Goal: Task Accomplishment & Management: Manage account settings

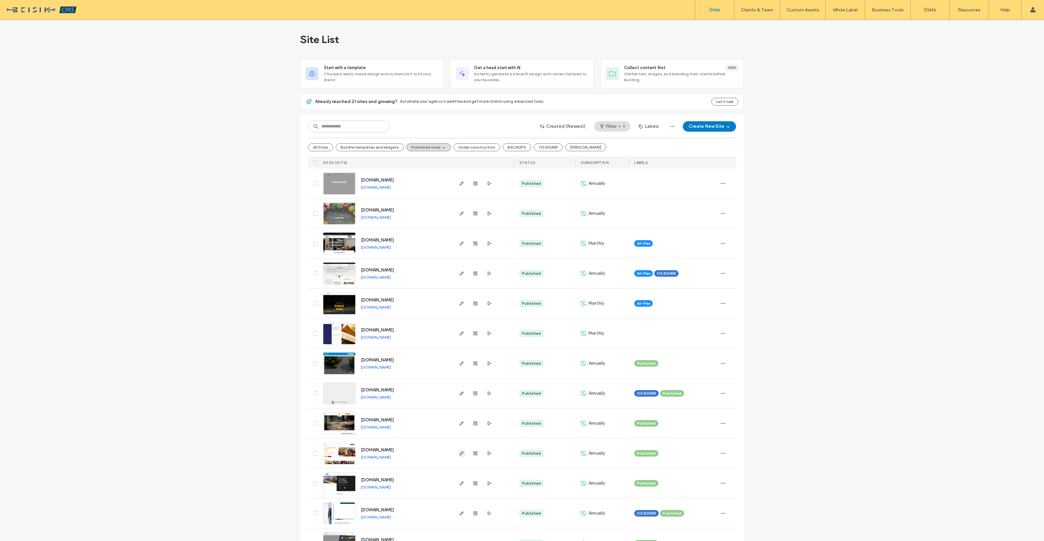
click at [459, 452] on icon "button" at bounding box center [461, 453] width 5 height 5
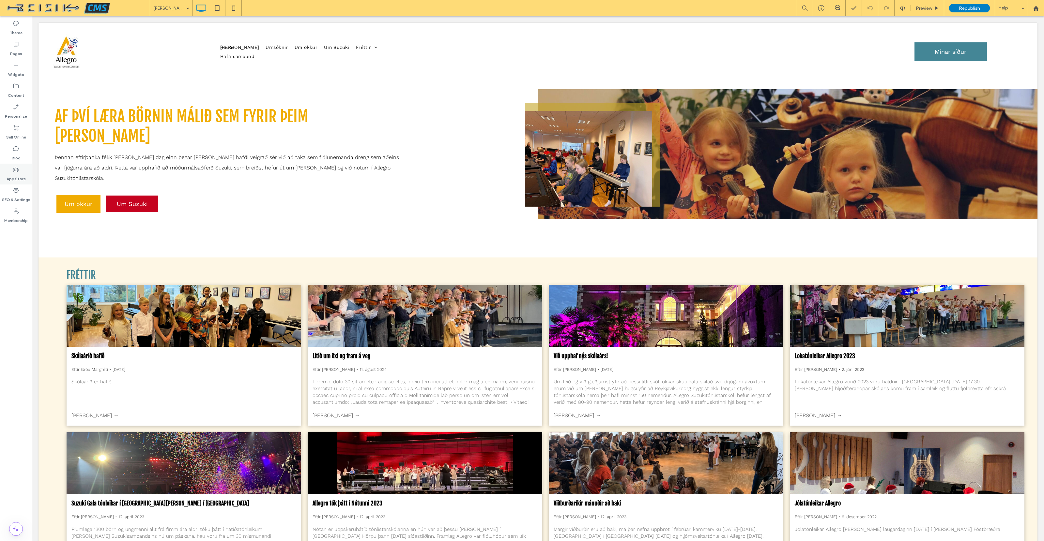
click at [15, 174] on label "App Store" at bounding box center [16, 177] width 19 height 9
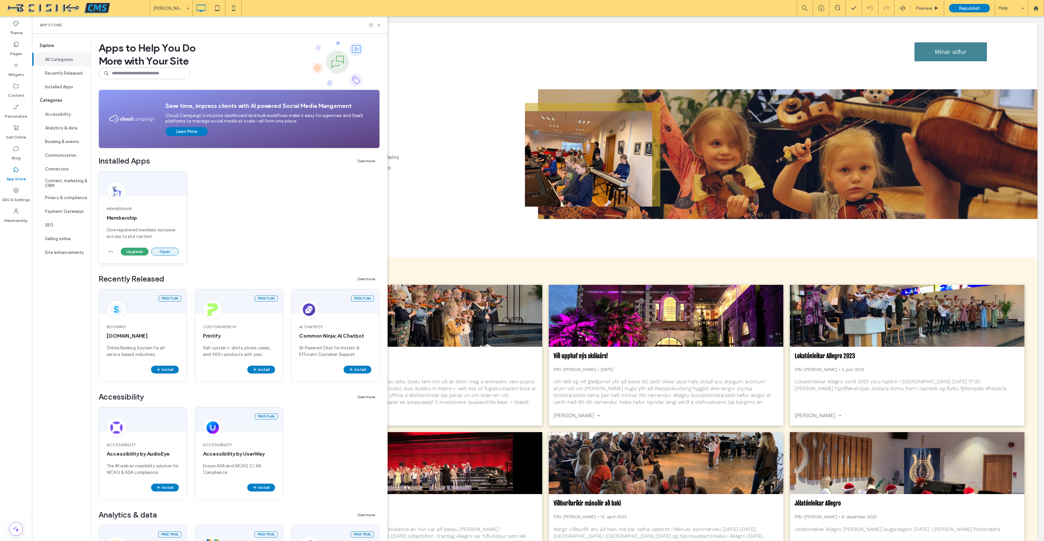
click at [162, 250] on button "Open" at bounding box center [165, 252] width 28 height 8
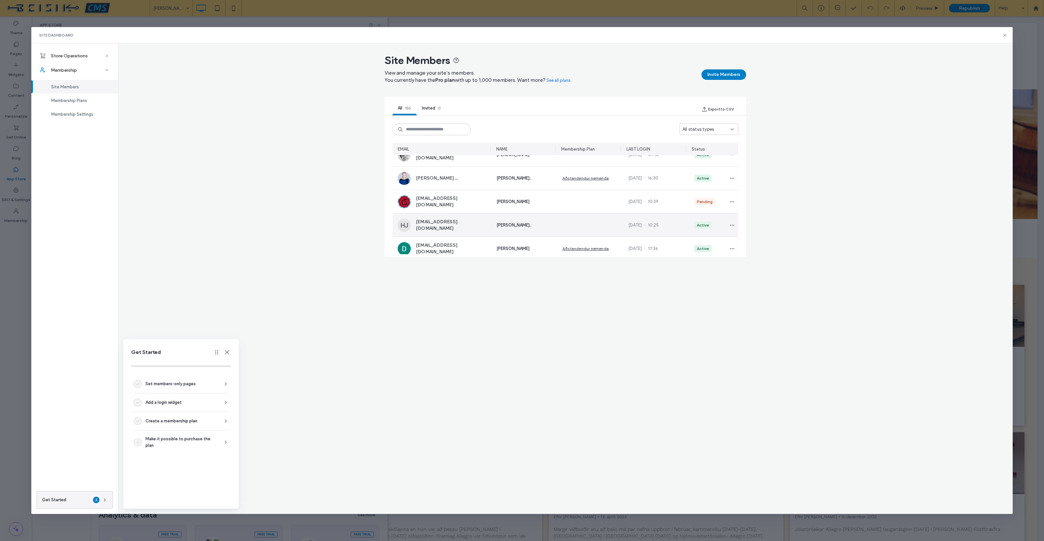
scroll to position [1607, 0]
click at [703, 149] on div "Status" at bounding box center [697, 149] width 13 height 7
click at [713, 129] on div "All status types" at bounding box center [706, 129] width 48 height 7
click at [712, 163] on div "Pending" at bounding box center [709, 163] width 58 height 11
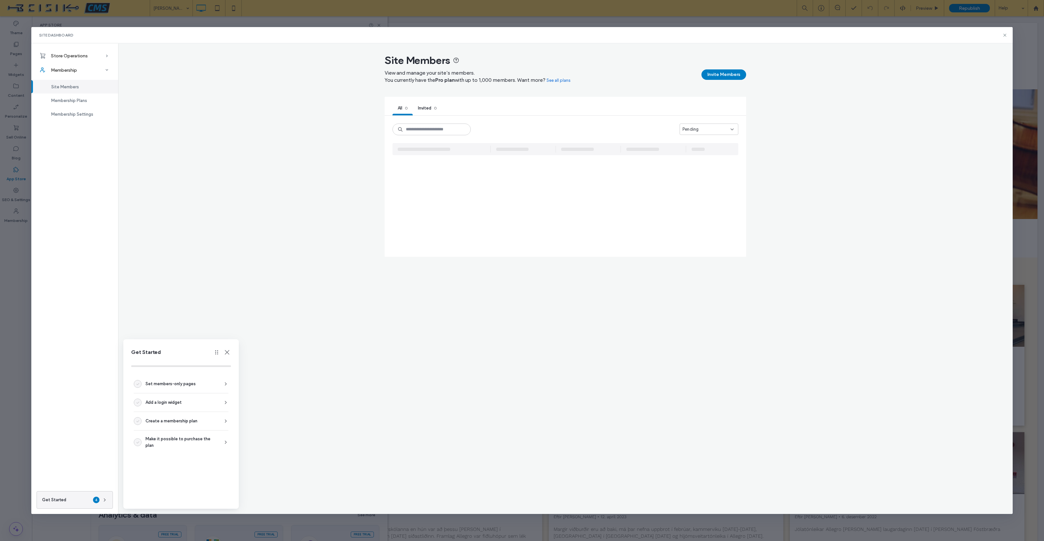
scroll to position [0, 0]
click at [721, 133] on div "Pending" at bounding box center [708, 129] width 59 height 11
click at [710, 175] on div "Unauthorized" at bounding box center [709, 175] width 58 height 11
click at [721, 131] on div "Unauthorized" at bounding box center [706, 129] width 48 height 7
click at [712, 151] on div "Active" at bounding box center [709, 152] width 58 height 11
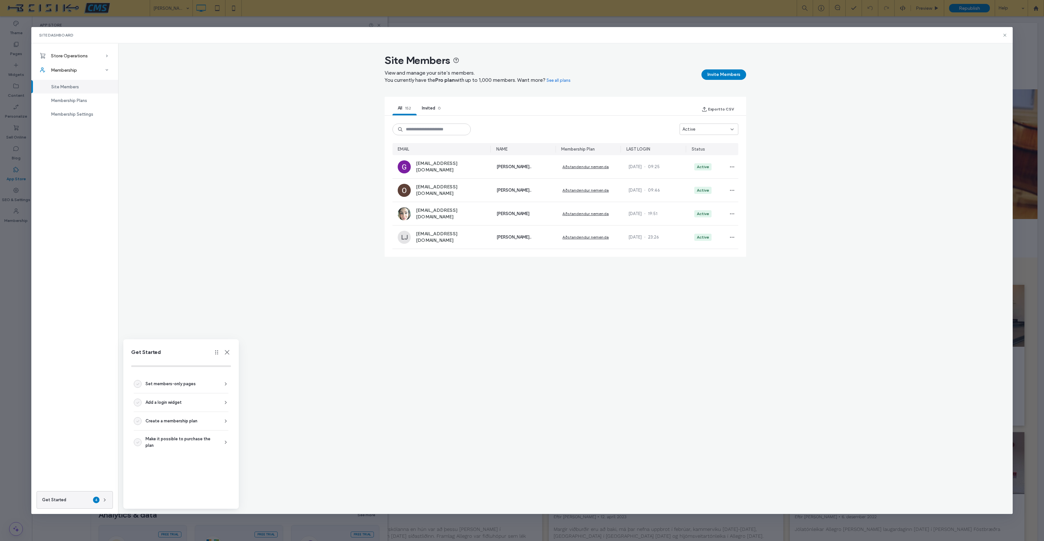
click at [717, 131] on div "Active" at bounding box center [706, 129] width 48 height 7
click at [711, 162] on div "Pending" at bounding box center [709, 163] width 58 height 11
click at [650, 245] on div "EMAIL NAME Membership Plan LAST LOGIN Status PC pedroverissimocarvalho@.. pedro…" at bounding box center [565, 196] width 346 height 106
click at [560, 149] on div "EMAIL NAME Membership Plan LAST LOGIN Status" at bounding box center [565, 149] width 346 height 12
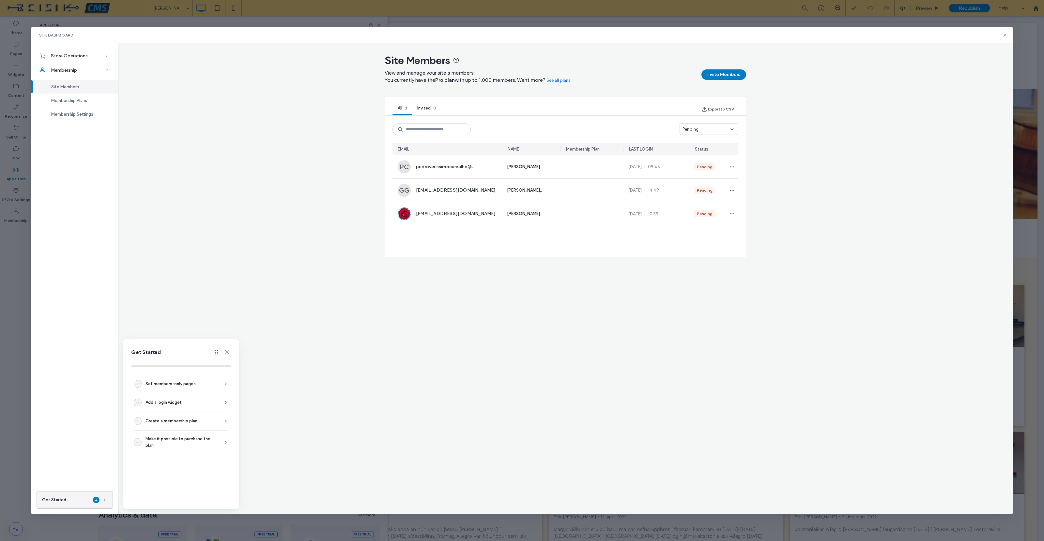
drag, startPoint x: 491, startPoint y: 150, endPoint x: 501, endPoint y: 150, distance: 10.4
click at [502, 150] on hr at bounding box center [502, 149] width 0 height 7
click at [733, 167] on use "button" at bounding box center [732, 166] width 4 height 1
click at [706, 181] on span "Approve Member" at bounding box center [706, 183] width 38 height 7
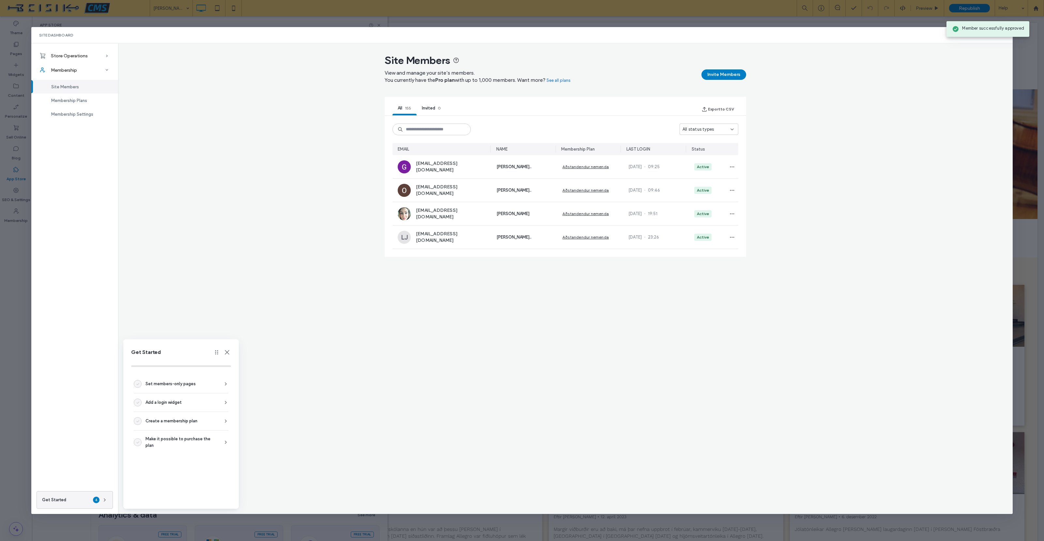
click at [721, 126] on div "All status types" at bounding box center [706, 129] width 48 height 7
click at [707, 160] on div "Pending" at bounding box center [709, 163] width 58 height 11
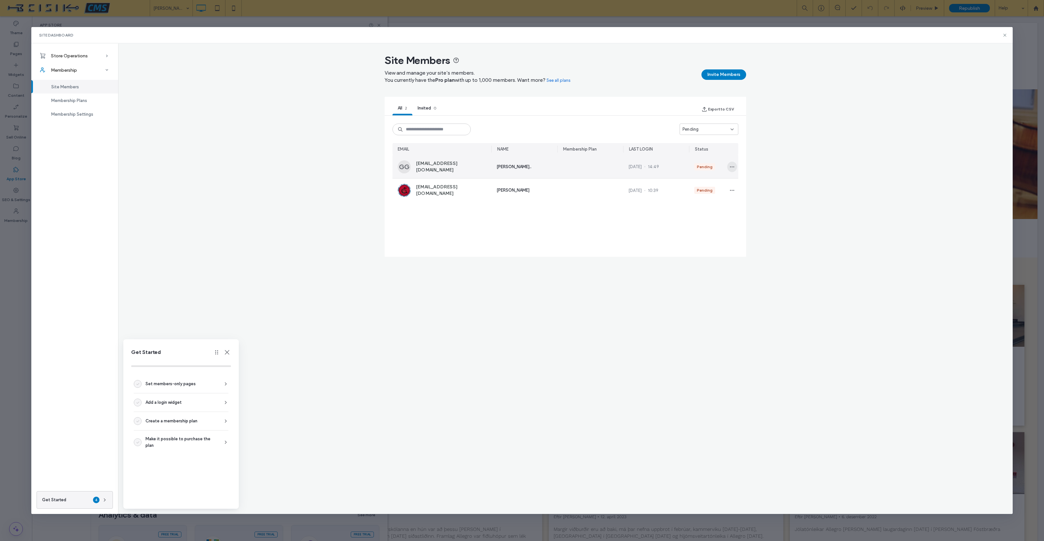
click at [733, 168] on icon "button" at bounding box center [731, 166] width 5 height 5
click at [719, 182] on span "Approve Member" at bounding box center [706, 183] width 38 height 7
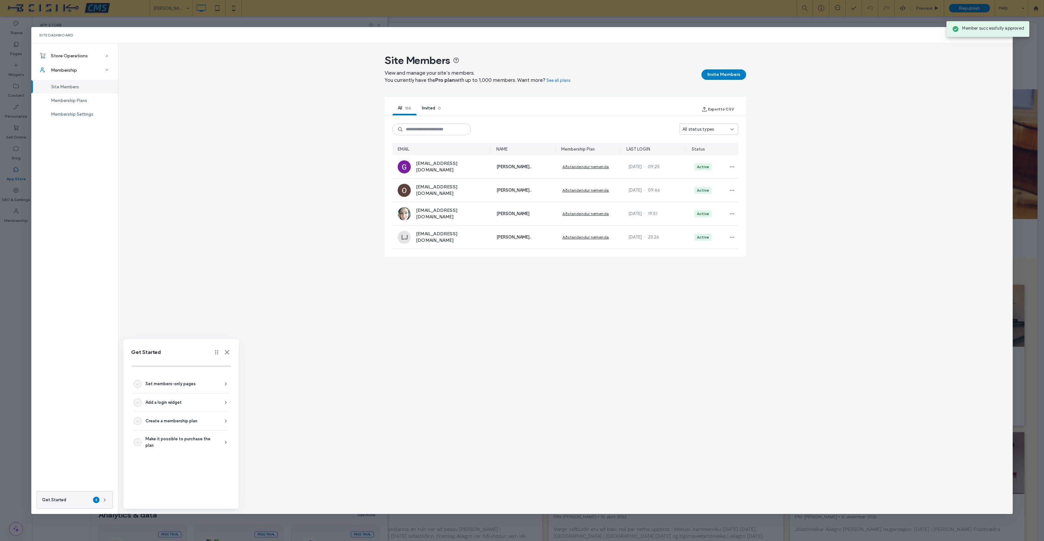
click at [725, 130] on div "All status types" at bounding box center [706, 129] width 48 height 7
click at [720, 162] on div "Pending" at bounding box center [709, 163] width 58 height 11
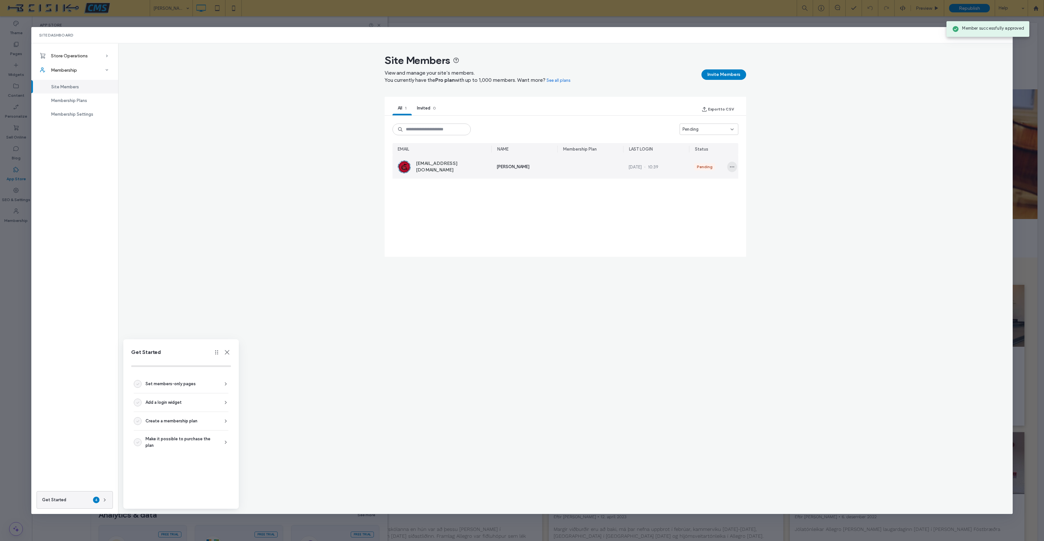
click at [732, 165] on icon "button" at bounding box center [731, 166] width 5 height 5
click at [720, 182] on span "Approve Member" at bounding box center [706, 183] width 38 height 7
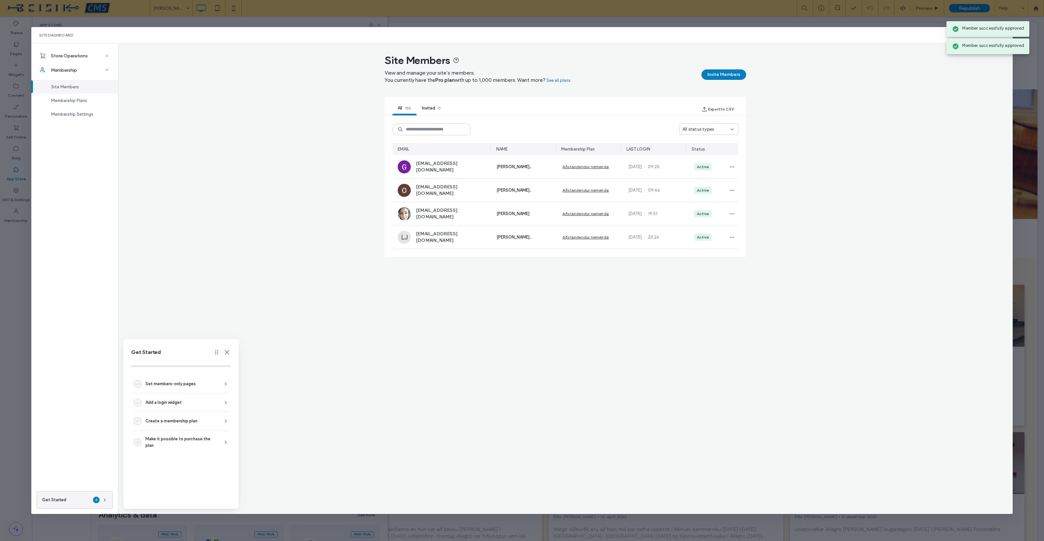
click at [854, 101] on div "Site Members View and manage your site’s members. You currently have the Pro pl…" at bounding box center [565, 163] width 894 height 219
click at [429, 132] on input at bounding box center [431, 130] width 78 height 12
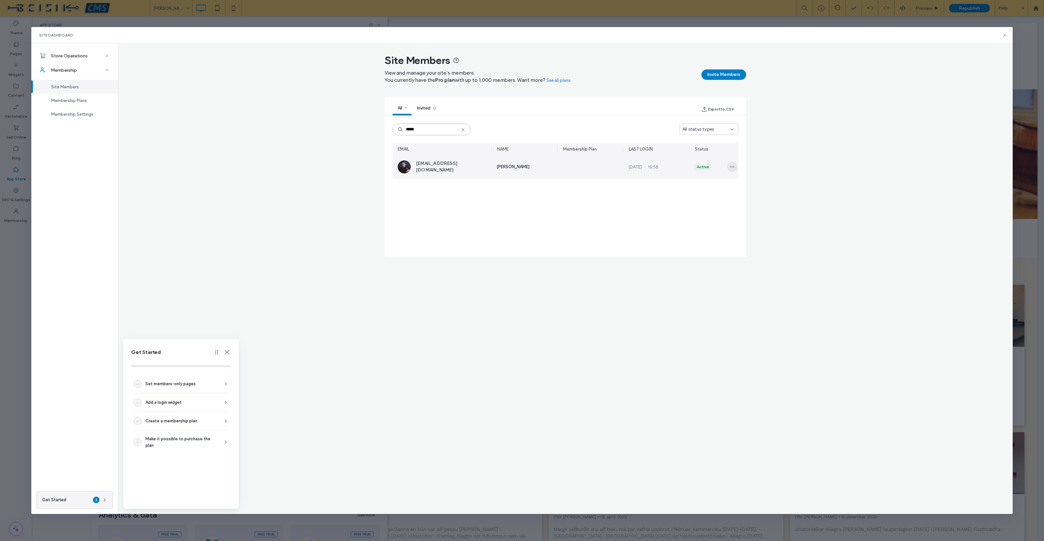
type input "*****"
click at [730, 169] on icon "button" at bounding box center [731, 166] width 5 height 5
click at [704, 184] on span "Remove Member" at bounding box center [706, 183] width 38 height 7
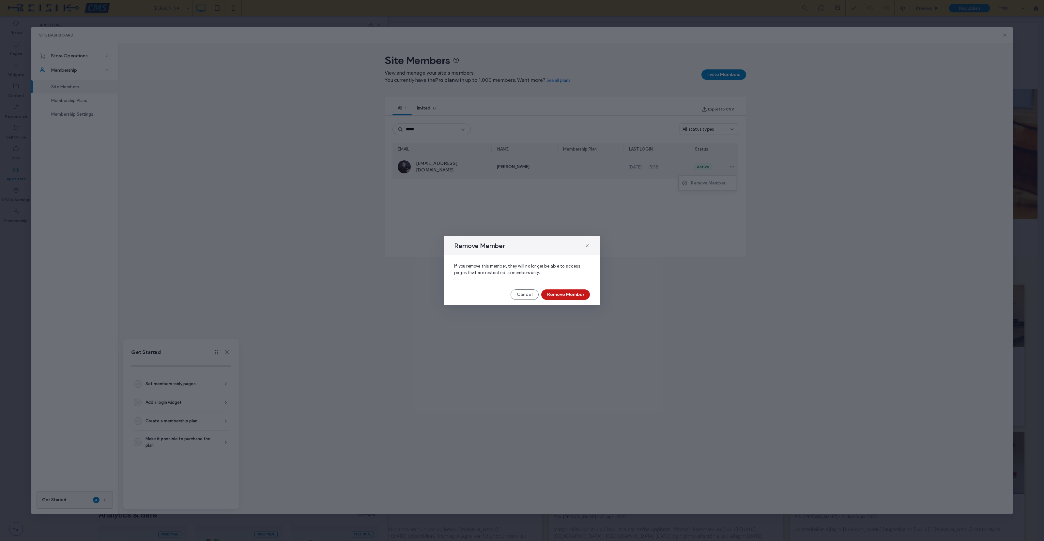
click at [573, 294] on button "Remove Member" at bounding box center [565, 295] width 49 height 10
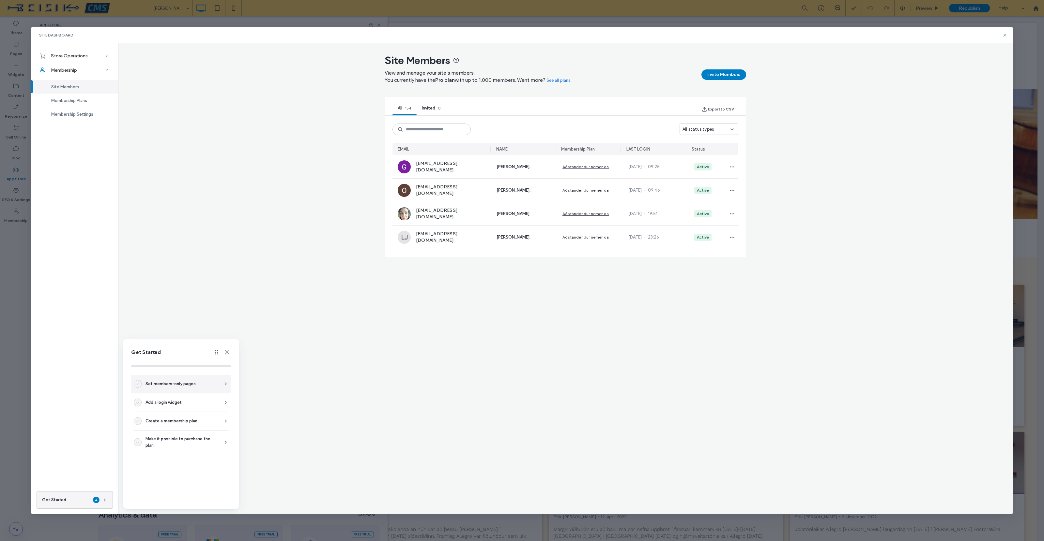
click at [168, 386] on span "Set members-only pages" at bounding box center [170, 384] width 50 height 7
click at [153, 355] on button "Back to Task List" at bounding box center [157, 352] width 53 height 10
click at [1003, 35] on icon at bounding box center [1004, 35] width 5 height 5
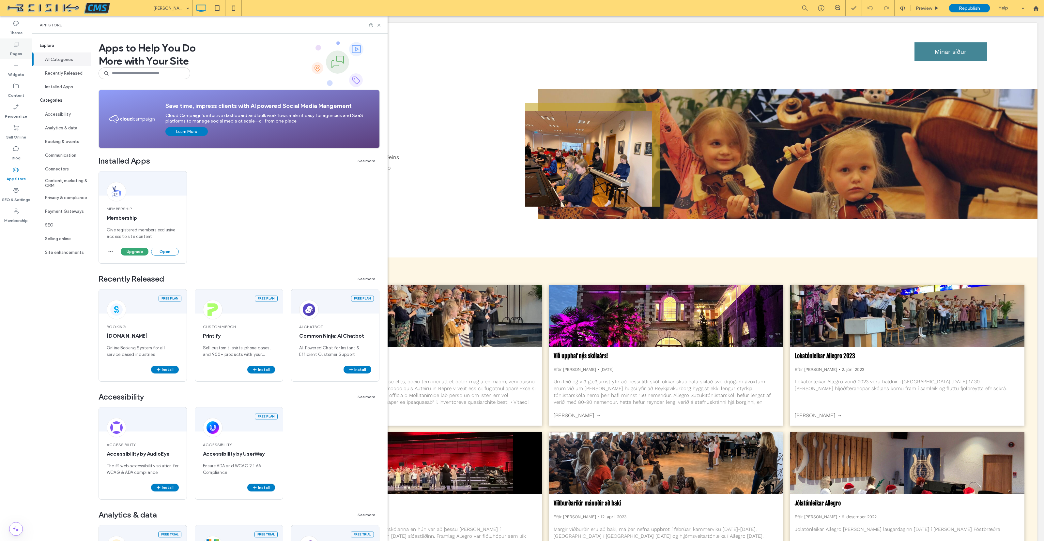
click at [13, 51] on label "Pages" at bounding box center [16, 52] width 12 height 9
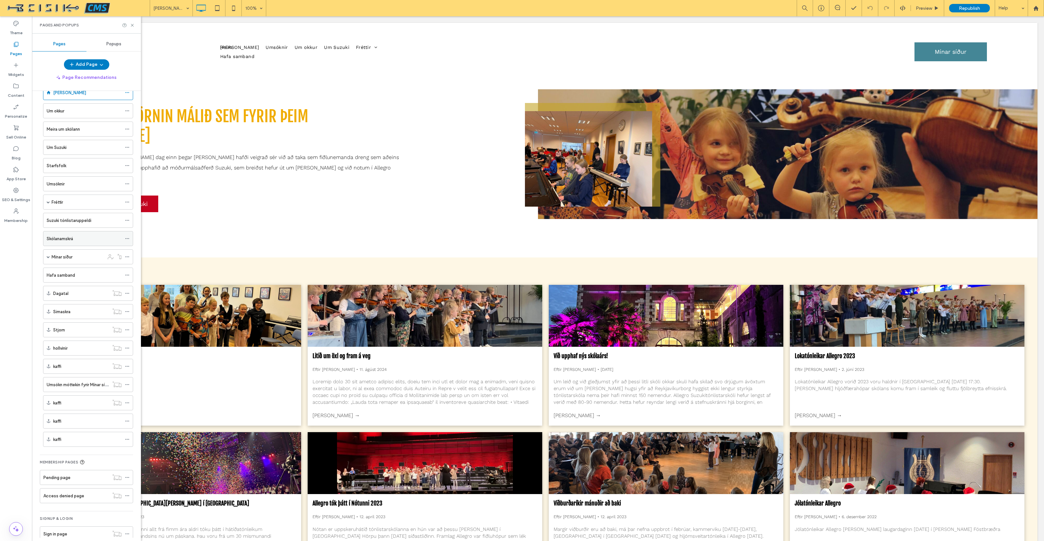
scroll to position [23, 0]
click at [78, 485] on label "Access denied page" at bounding box center [63, 490] width 41 height 11
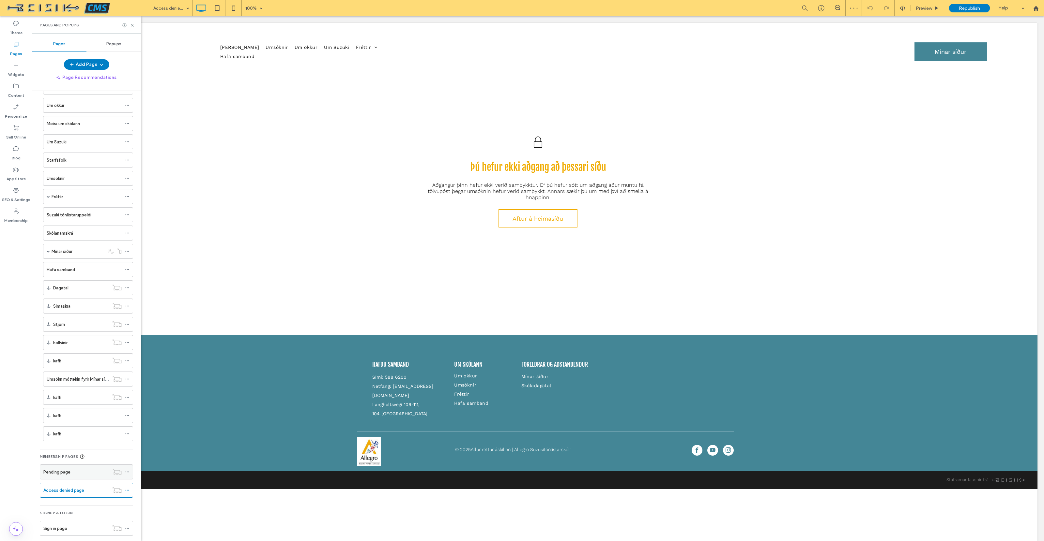
click at [69, 467] on label "Pending page" at bounding box center [56, 472] width 27 height 11
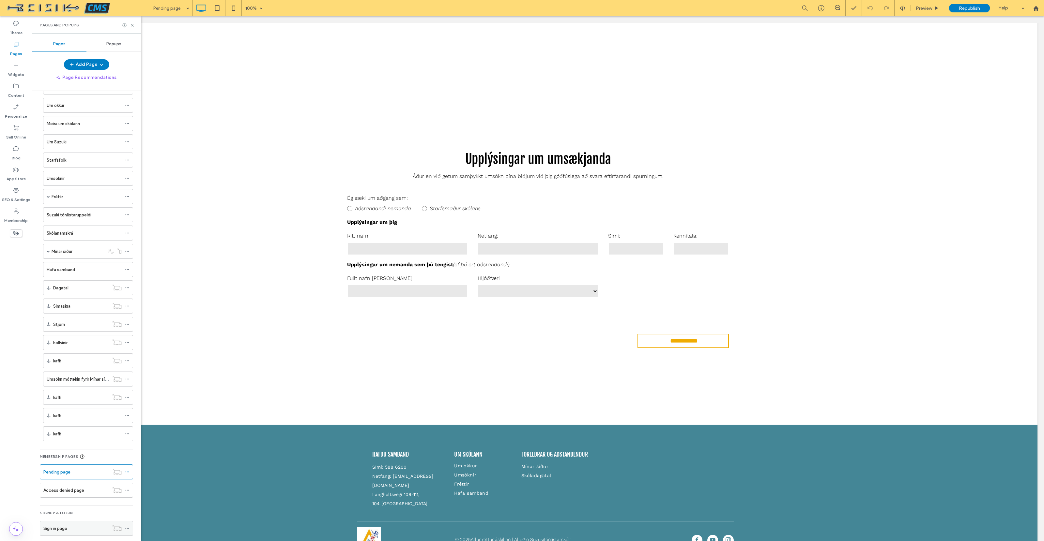
click at [73, 525] on div "Sign in page" at bounding box center [76, 528] width 66 height 7
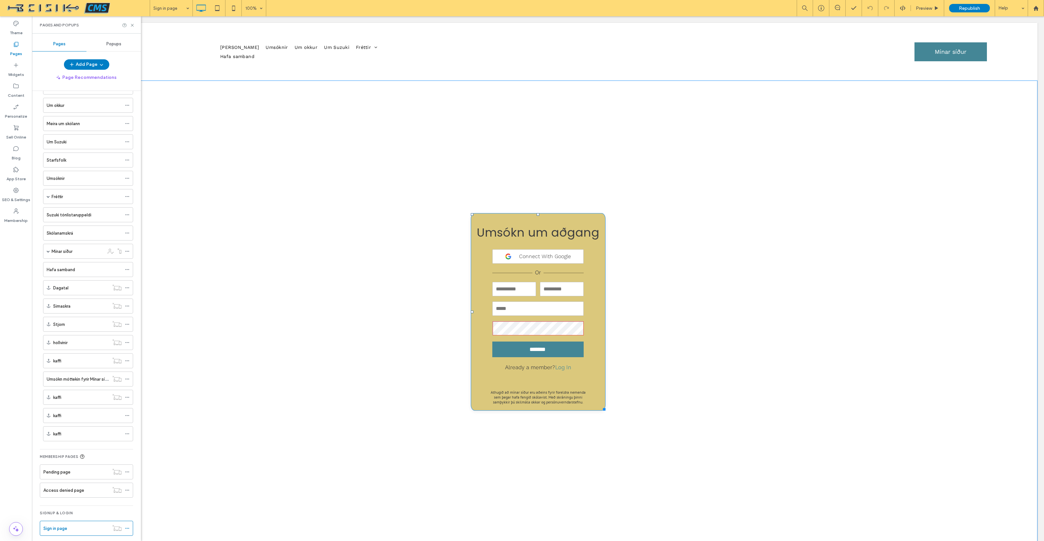
click at [536, 369] on p "Already a member? Log In" at bounding box center [538, 368] width 66 height 10
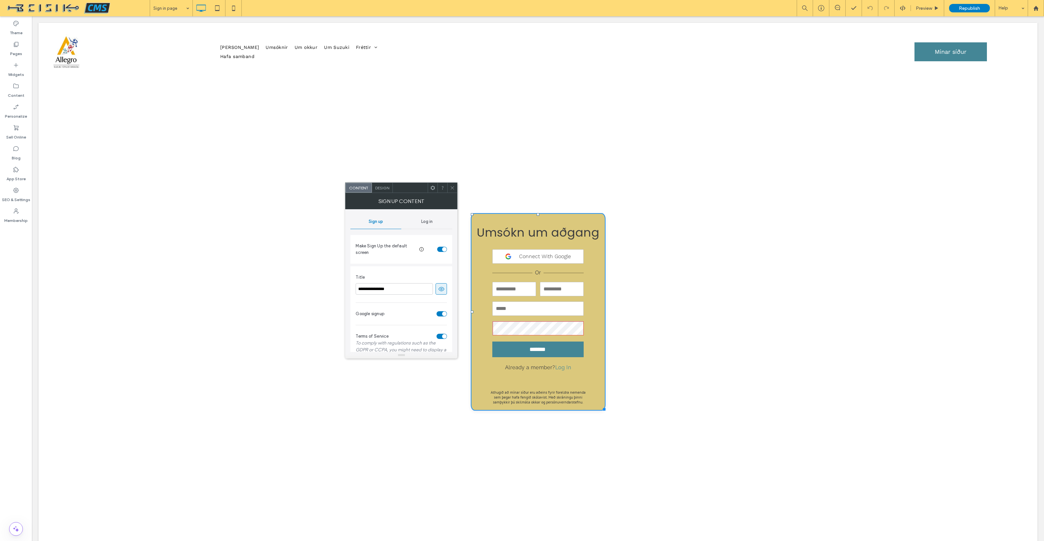
click at [429, 222] on span "Log in" at bounding box center [426, 221] width 11 height 5
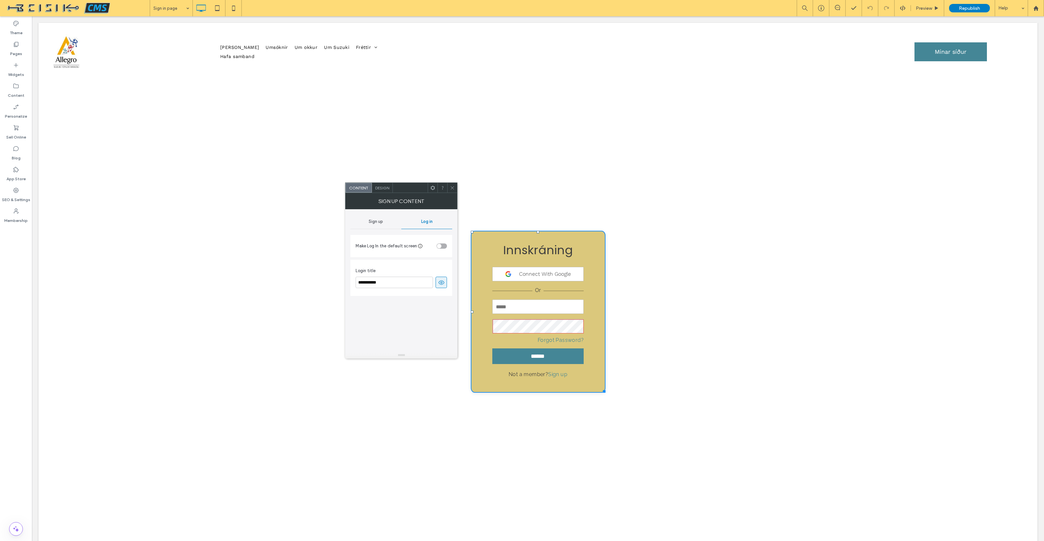
click at [378, 223] on span "Sign up" at bounding box center [376, 221] width 14 height 5
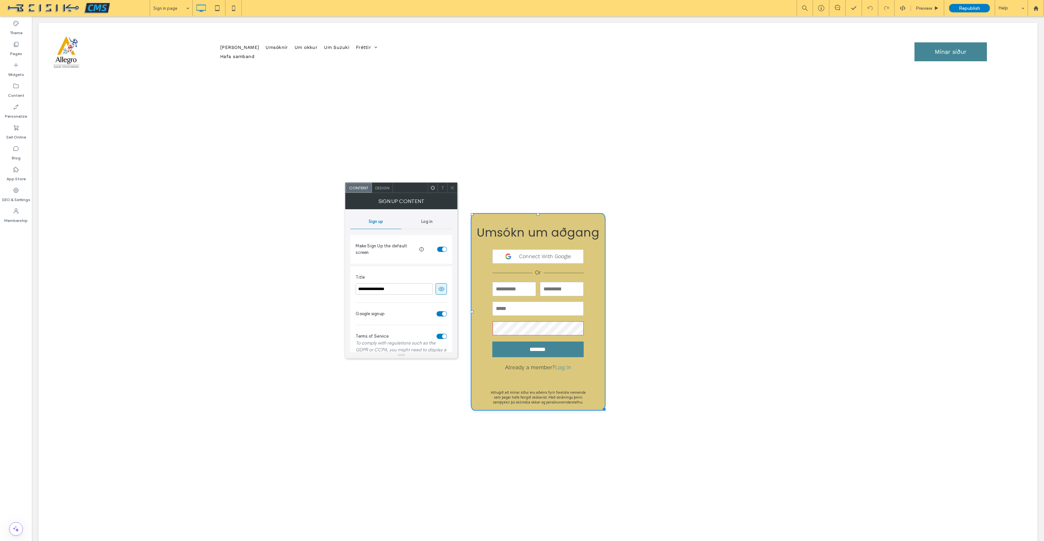
click at [425, 224] on span "Log in" at bounding box center [426, 221] width 11 height 5
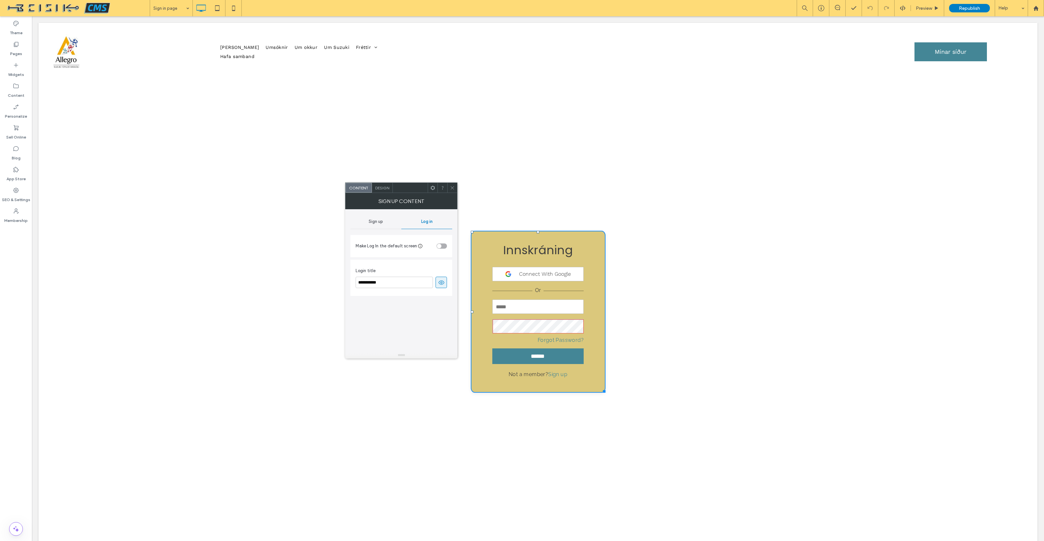
click at [444, 246] on div "toggle" at bounding box center [441, 246] width 10 height 5
click at [376, 222] on span "Sign up" at bounding box center [376, 221] width 14 height 5
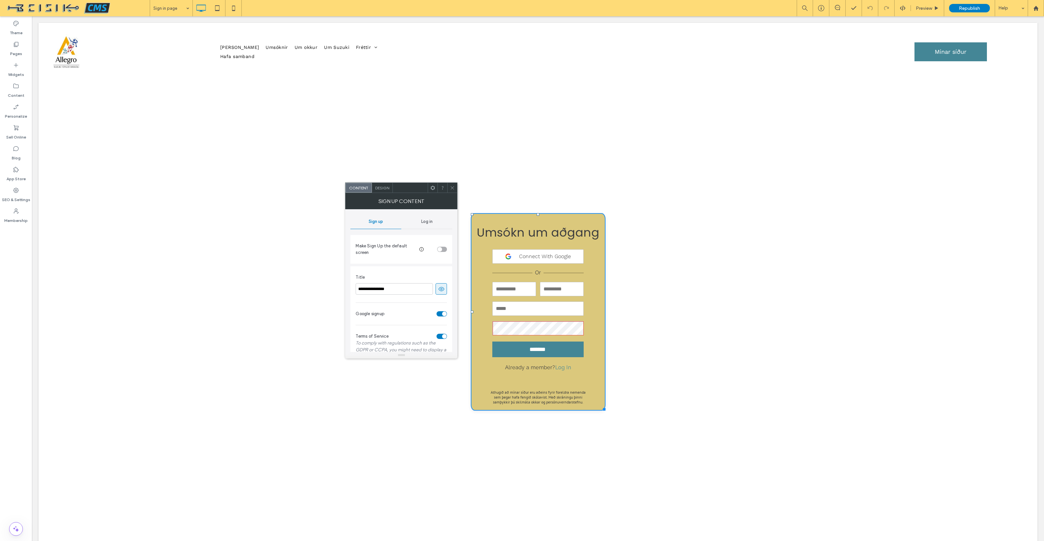
click at [385, 188] on span "Design" at bounding box center [382, 188] width 14 height 5
click at [357, 268] on icon at bounding box center [357, 268] width 5 height 5
click at [402, 267] on div "More design options" at bounding box center [401, 266] width 93 height 9
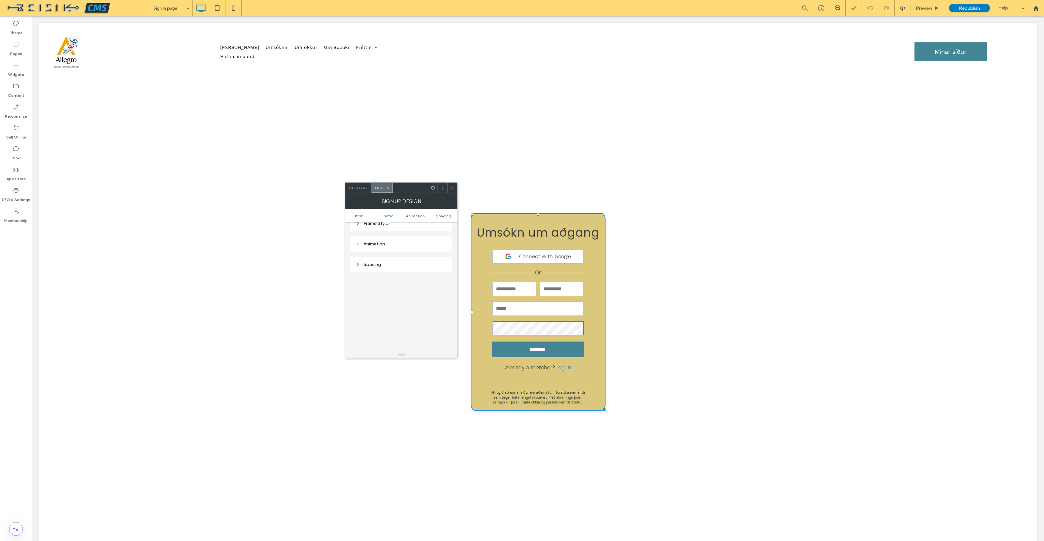
click at [433, 189] on use at bounding box center [432, 188] width 4 height 4
click at [442, 264] on span "Edit HTML/CSS" at bounding box center [443, 266] width 34 height 6
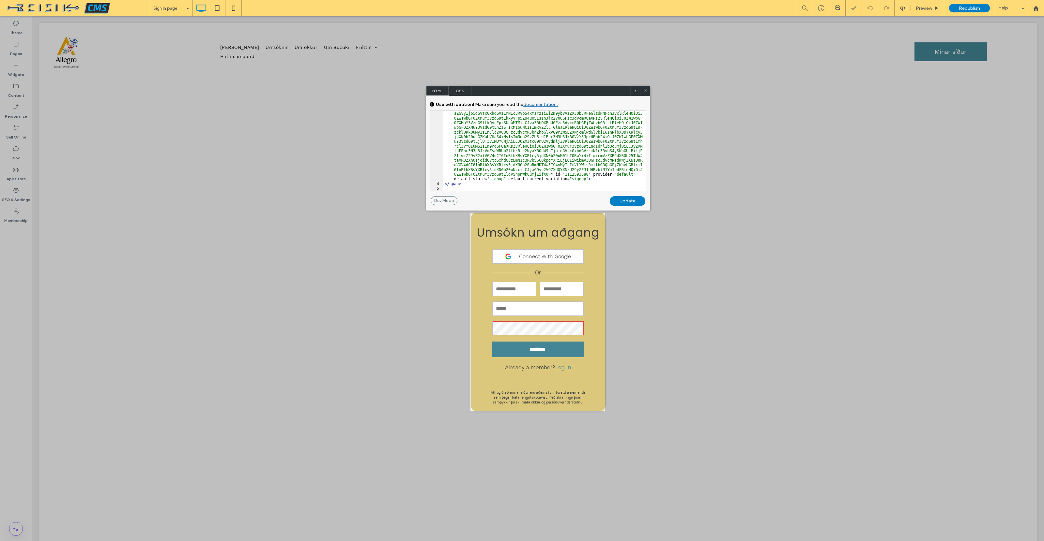
scroll to position [309, 0]
click at [459, 89] on span "CSS" at bounding box center [460, 91] width 23 height 10
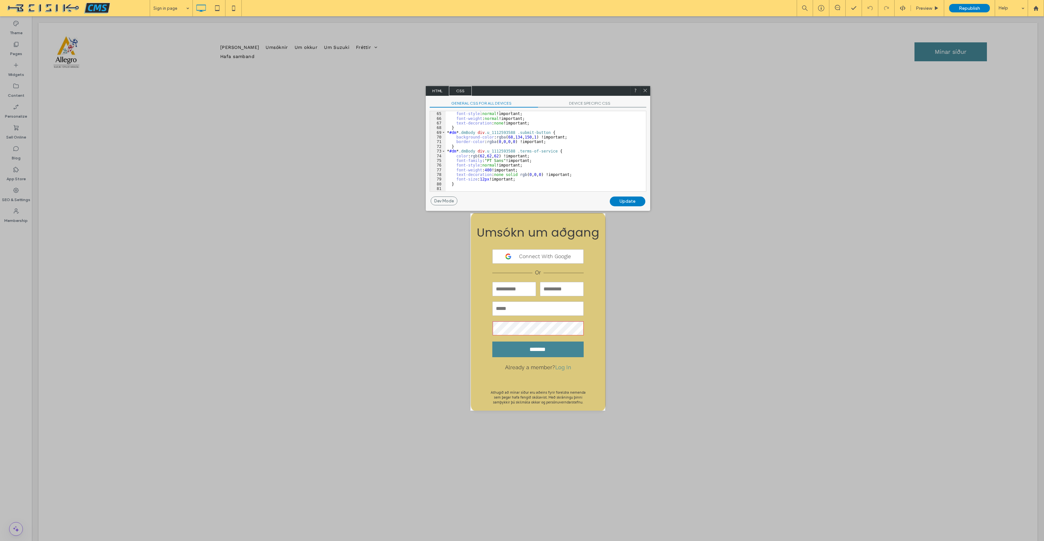
scroll to position [313, 0]
click at [644, 90] on icon at bounding box center [644, 90] width 5 height 5
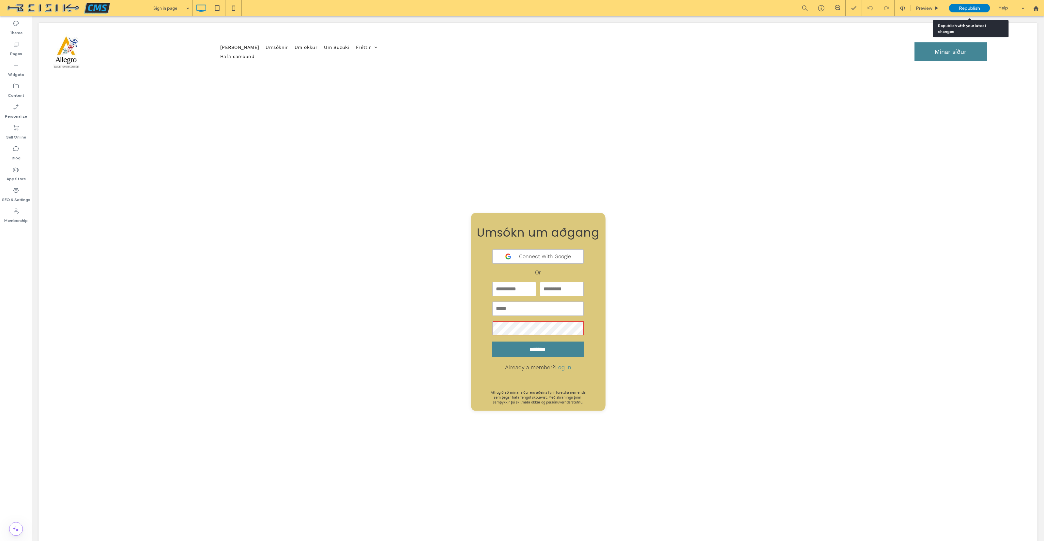
click at [966, 9] on span "Republish" at bounding box center [968, 9] width 21 height 6
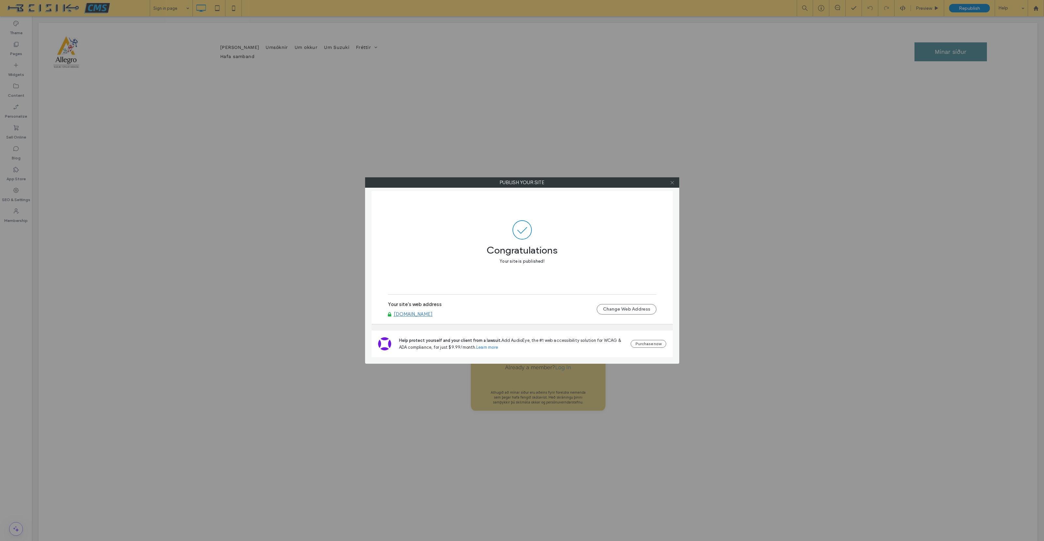
click at [673, 183] on icon at bounding box center [672, 182] width 5 height 5
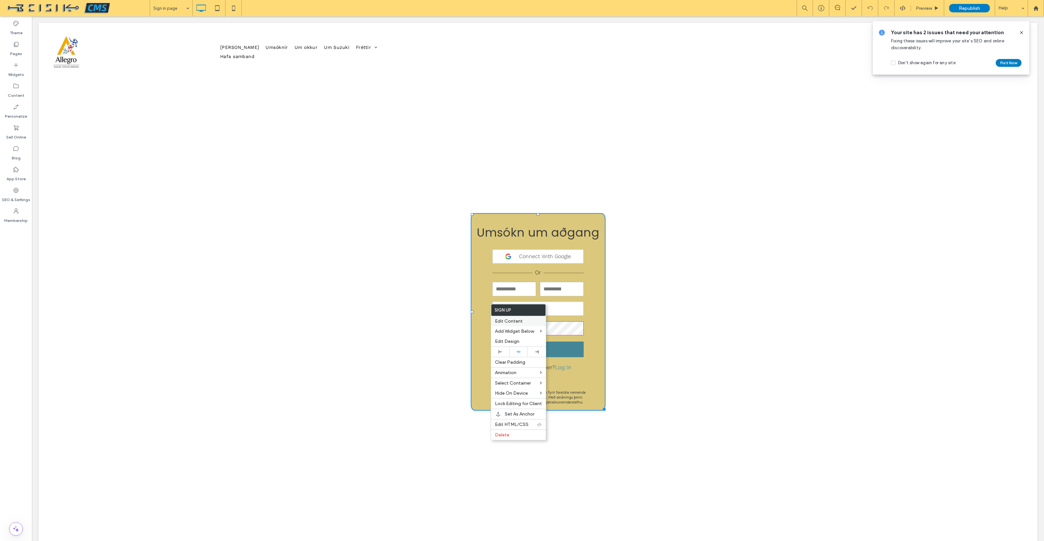
click at [513, 322] on span "Edit Content" at bounding box center [509, 322] width 28 height 6
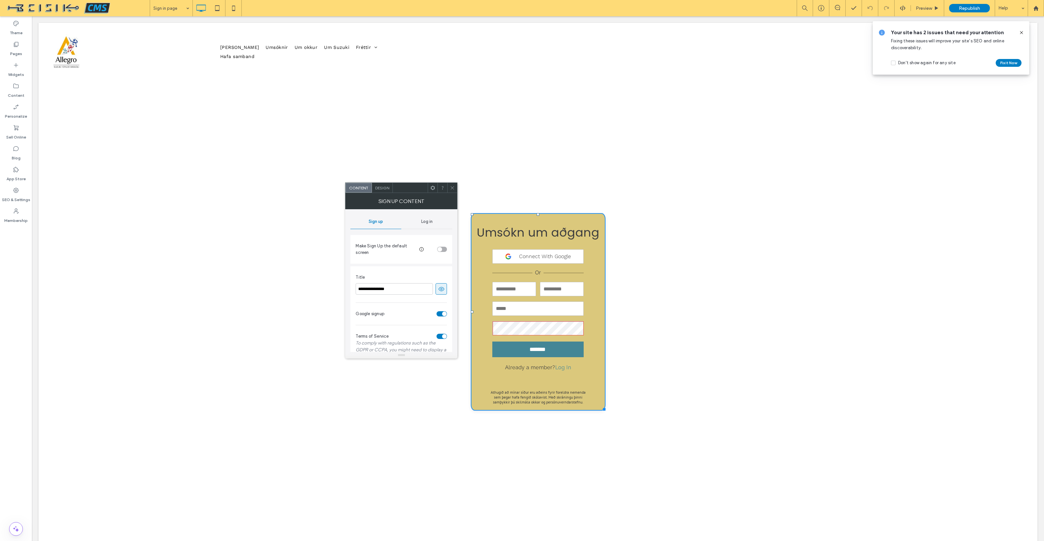
click at [452, 186] on icon at bounding box center [452, 188] width 5 height 5
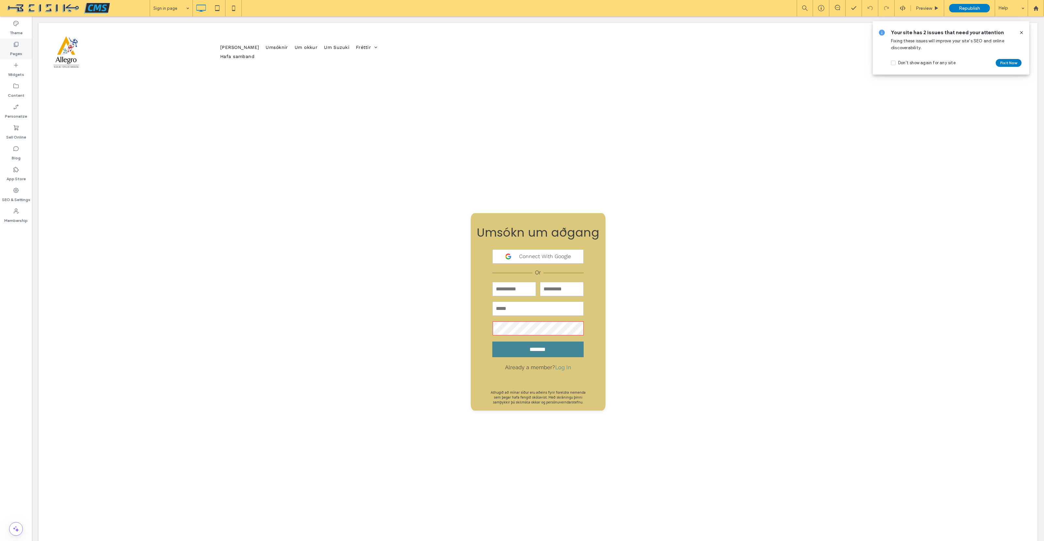
click at [16, 47] on icon at bounding box center [16, 44] width 7 height 7
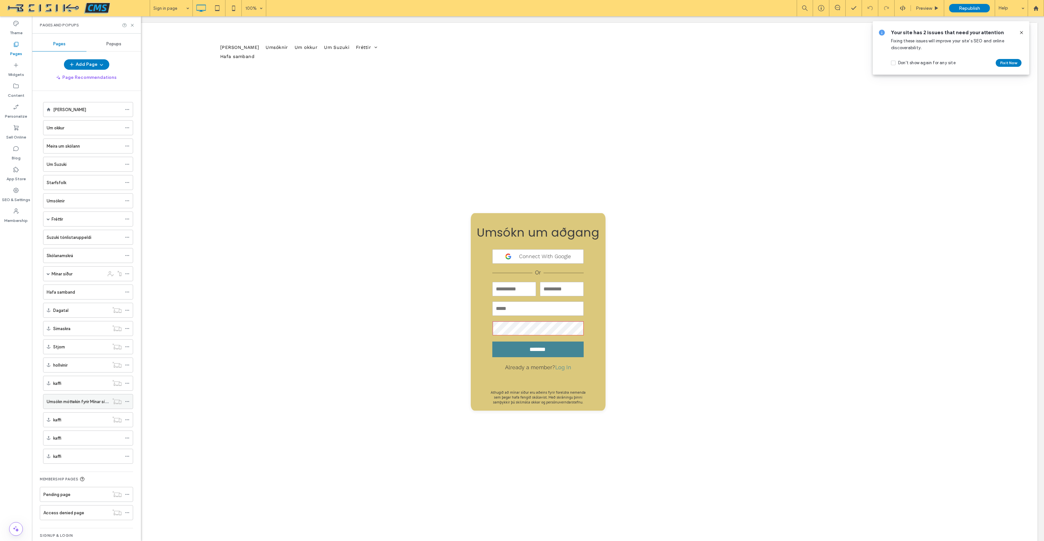
click at [73, 397] on label "Umsókn móttekin fyrir Mínar síður" at bounding box center [79, 401] width 64 height 11
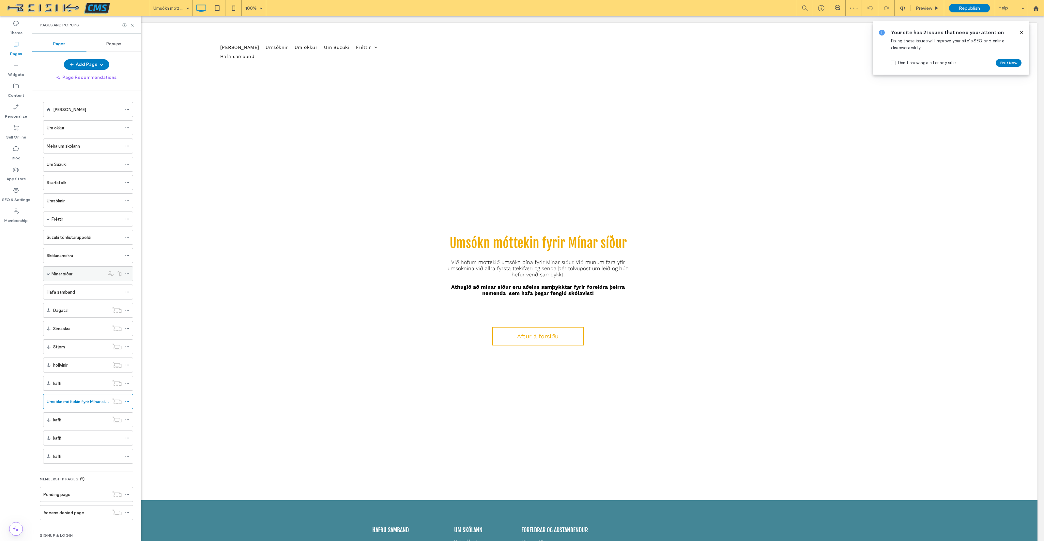
click at [65, 271] on label "Mínar síður" at bounding box center [62, 273] width 21 height 11
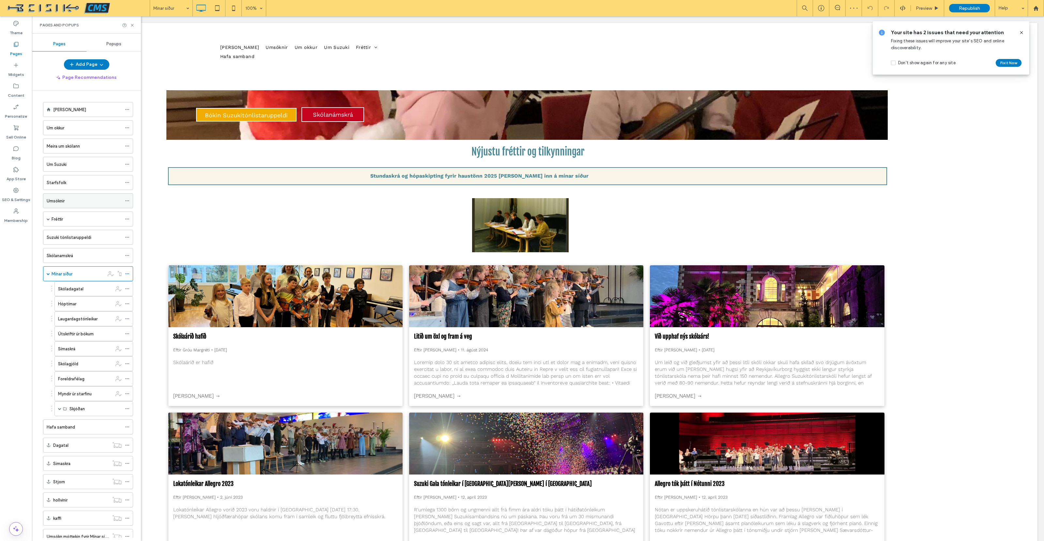
click at [65, 201] on label "Umsóknir" at bounding box center [56, 200] width 18 height 11
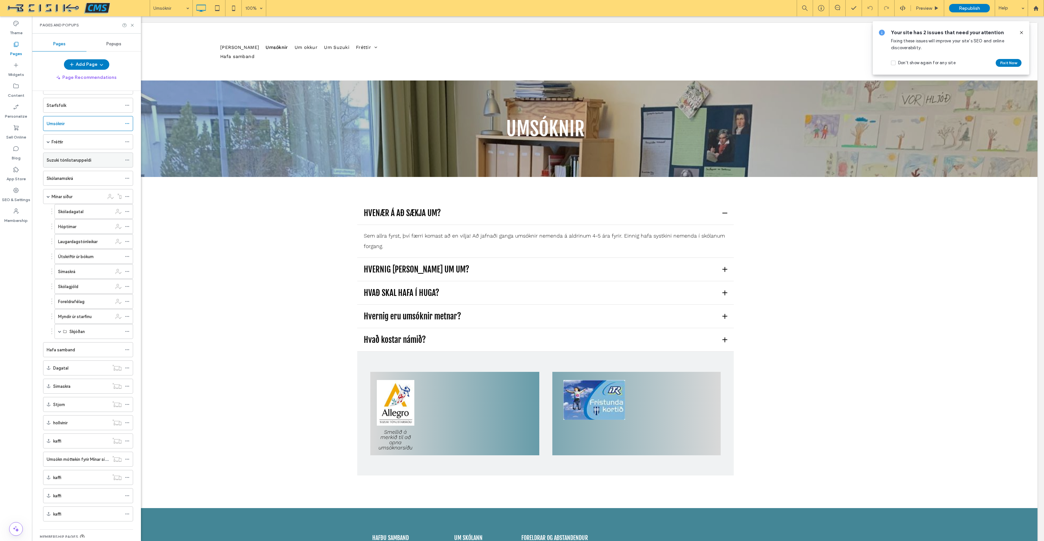
scroll to position [155, 0]
click at [60, 469] on label "Pending page" at bounding box center [56, 474] width 27 height 11
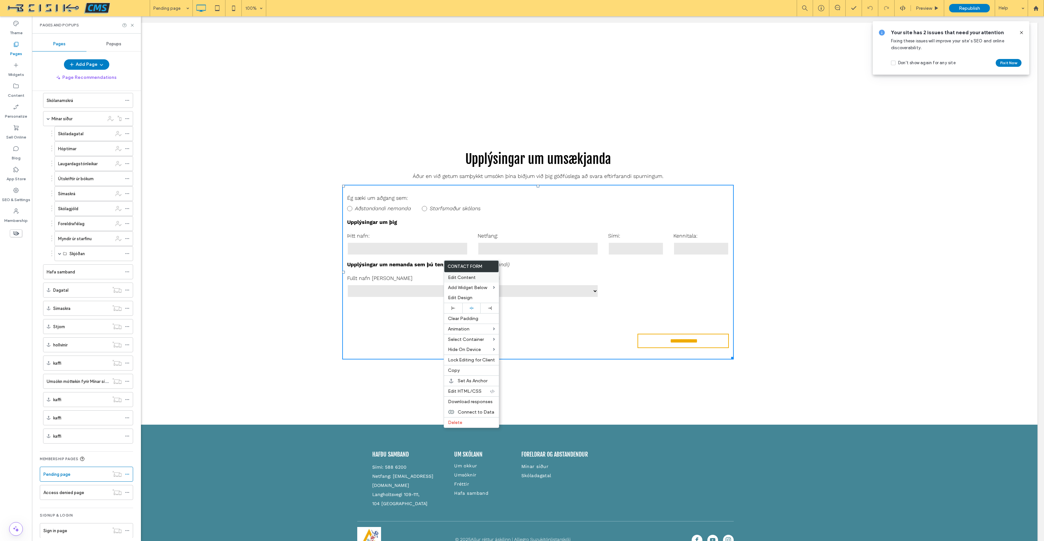
click at [463, 279] on span "Edit Content" at bounding box center [462, 278] width 28 height 6
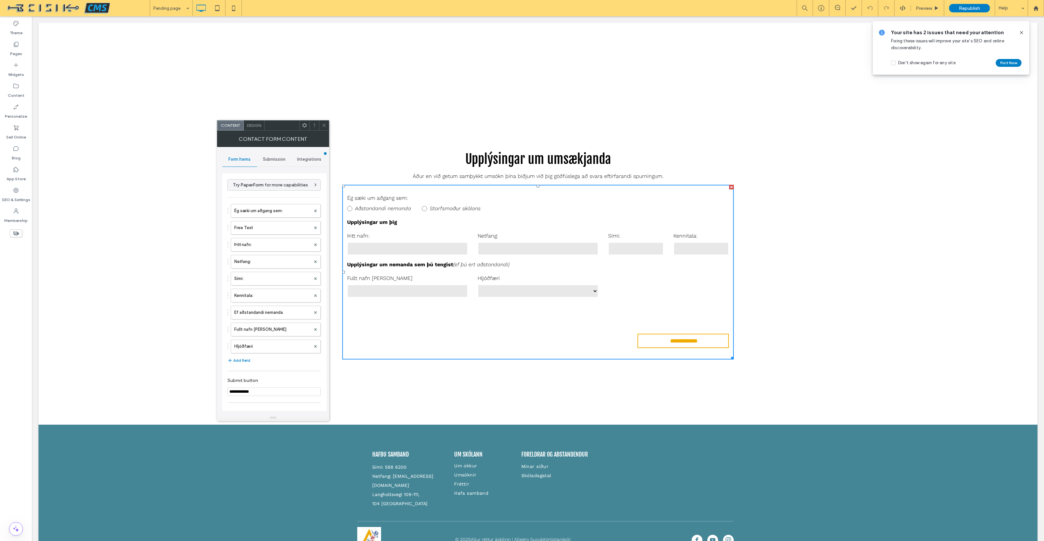
click at [276, 159] on span "Submission" at bounding box center [274, 159] width 23 height 5
click at [271, 207] on label "Actions after submission" at bounding box center [274, 209] width 87 height 13
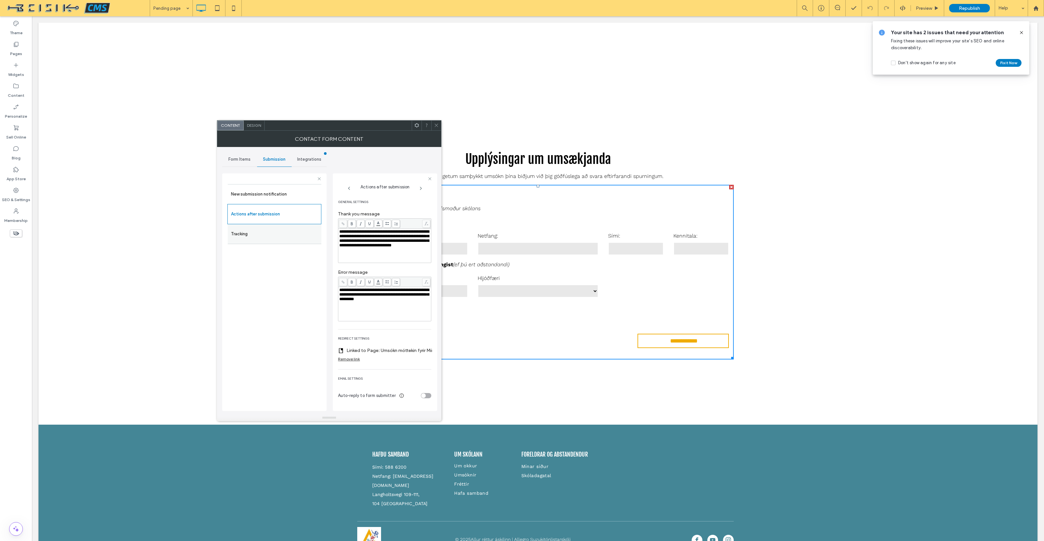
click at [249, 234] on label "Tracking" at bounding box center [274, 234] width 87 height 13
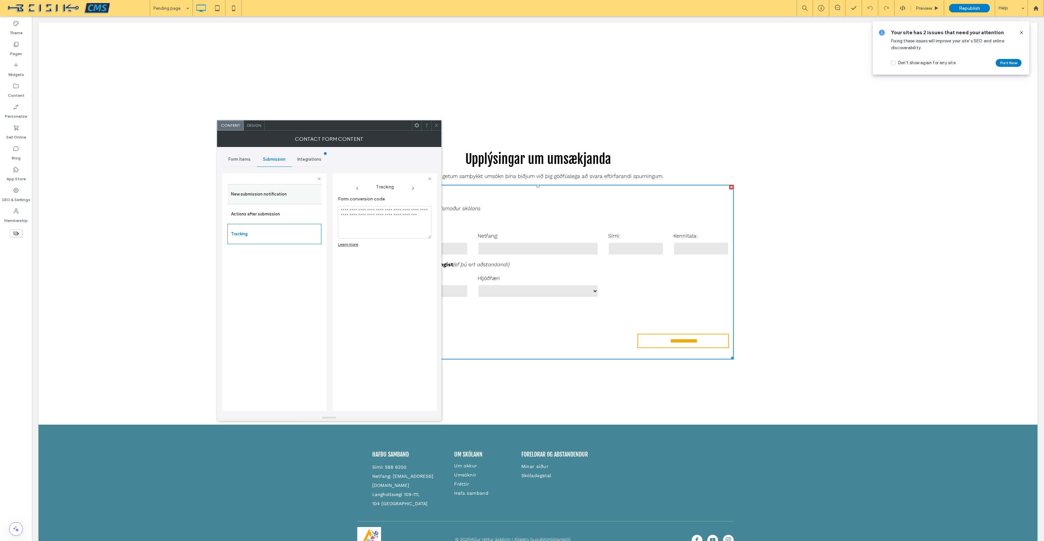
click at [261, 194] on label "New submission notification" at bounding box center [274, 194] width 87 height 13
click at [316, 159] on span "Integrations" at bounding box center [309, 159] width 24 height 5
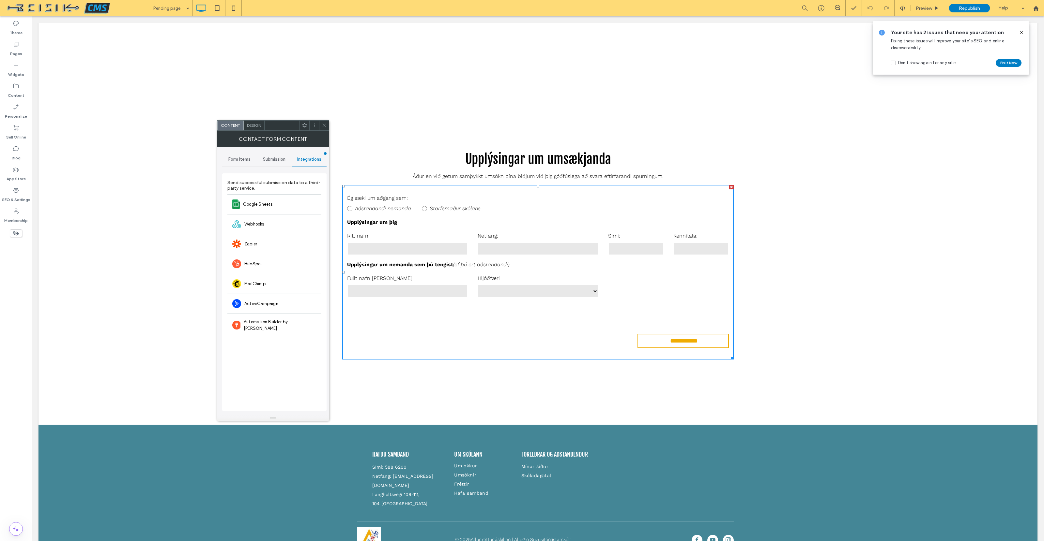
click at [257, 127] on span "Design" at bounding box center [254, 125] width 14 height 5
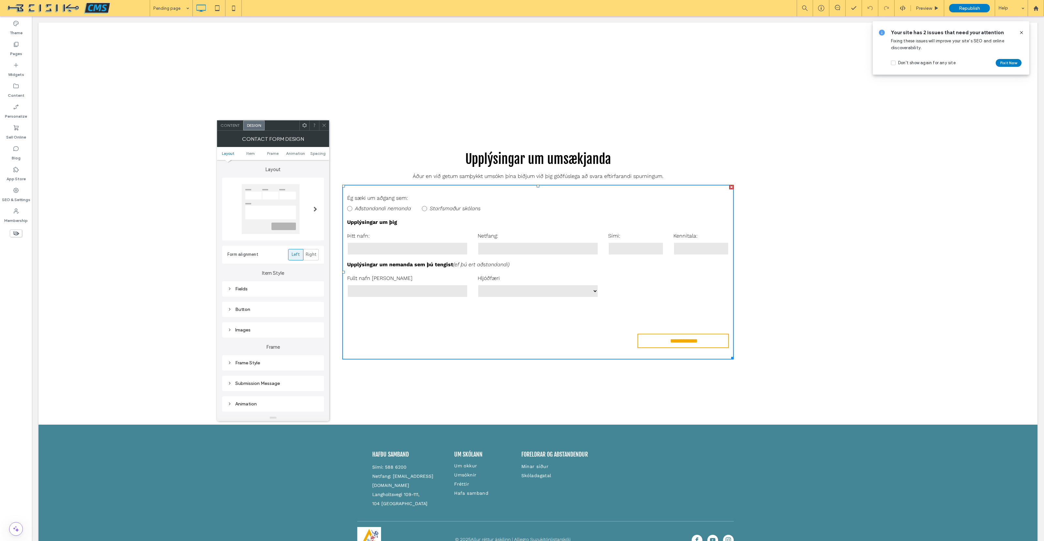
click at [303, 125] on icon at bounding box center [304, 125] width 5 height 5
click at [313, 212] on span "Edit HTML/CSS" at bounding box center [315, 214] width 34 height 6
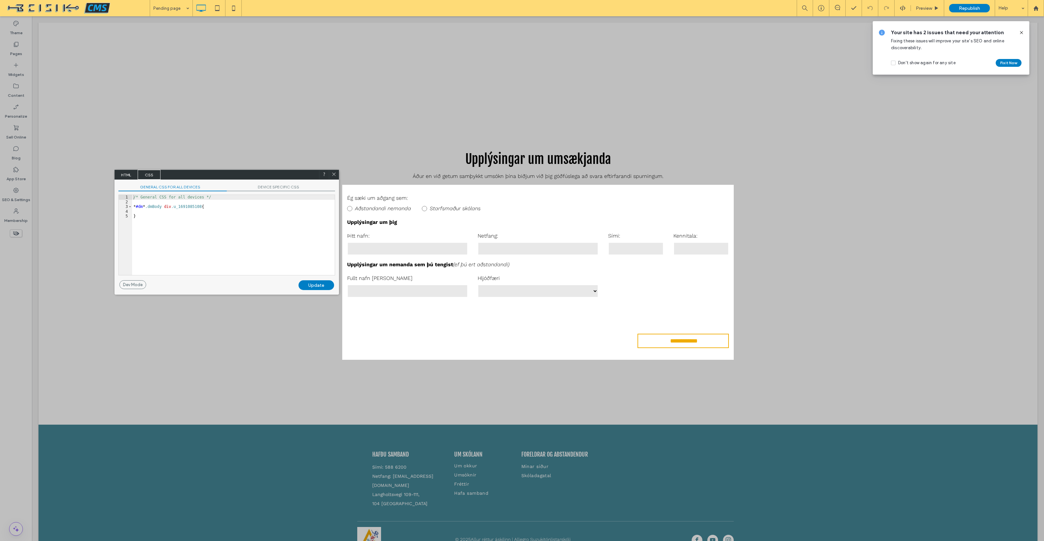
click at [125, 173] on span "HTML" at bounding box center [126, 175] width 23 height 10
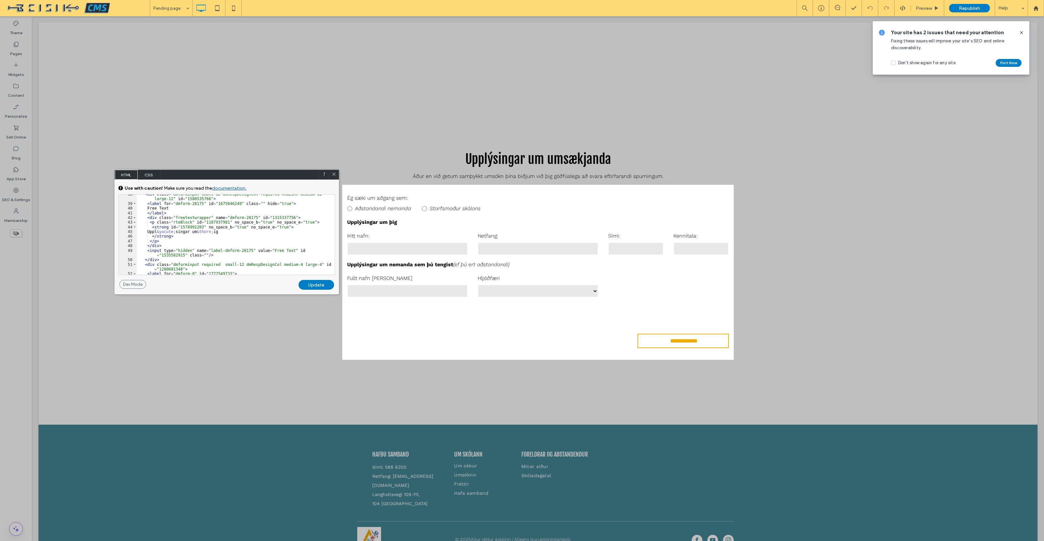
scroll to position [243, 0]
click at [334, 173] on icon at bounding box center [333, 174] width 5 height 5
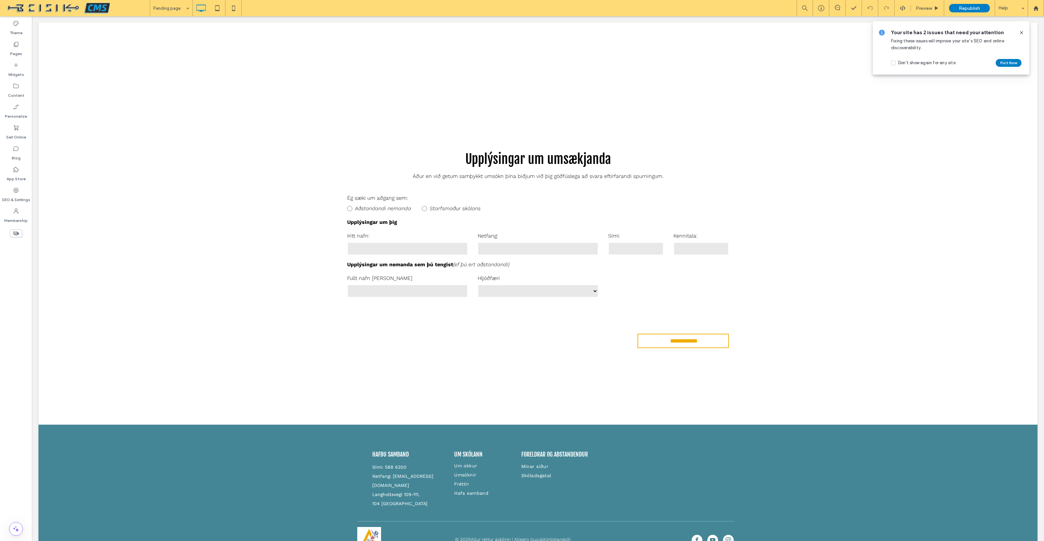
click at [1021, 33] on icon at bounding box center [1020, 32] width 5 height 5
click at [971, 8] on span "Republish" at bounding box center [968, 9] width 21 height 6
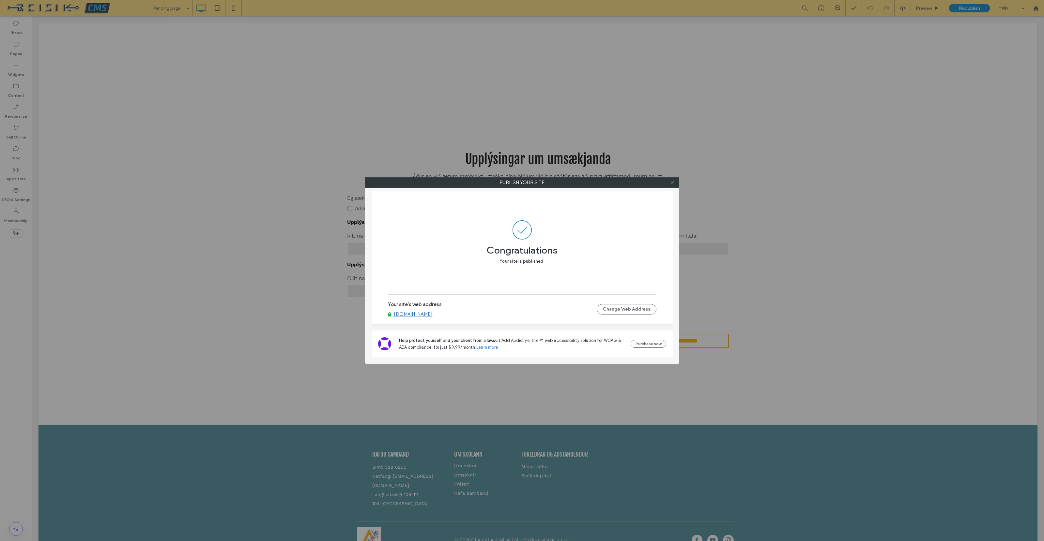
click at [672, 184] on icon at bounding box center [672, 182] width 5 height 5
